Goal: Transaction & Acquisition: Purchase product/service

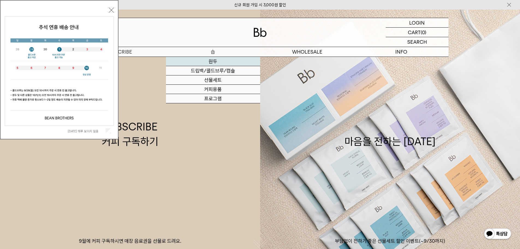
click at [212, 61] on link "원두" at bounding box center [213, 61] width 94 height 9
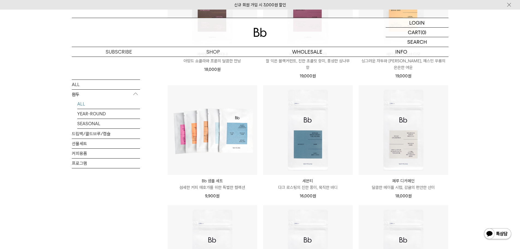
scroll to position [191, 0]
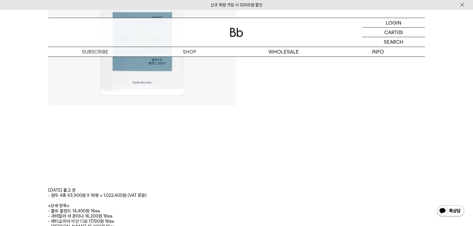
scroll to position [248, 0]
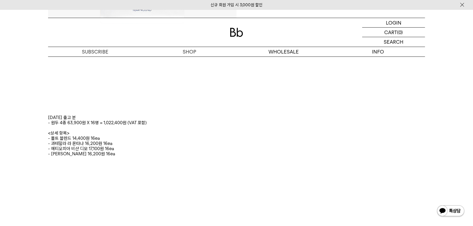
scroll to position [223, 0]
